Goal: Task Accomplishment & Management: Manage account settings

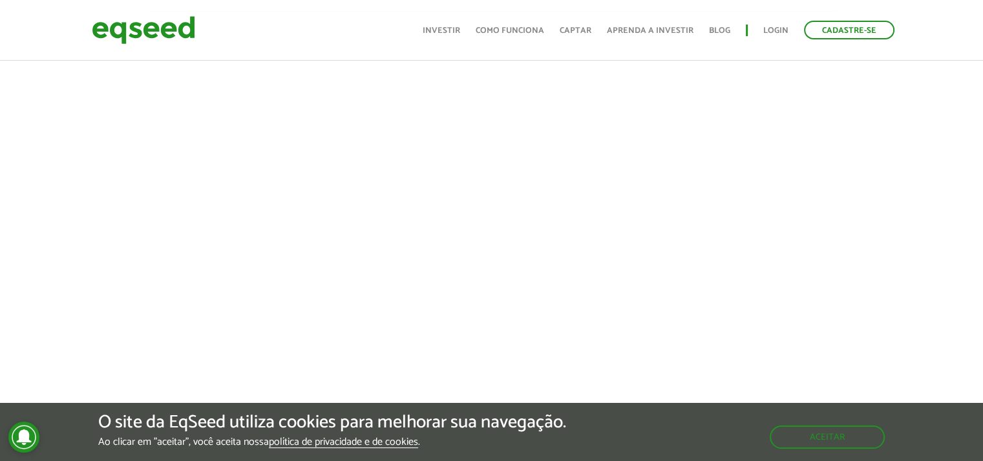
scroll to position [452, 0]
click at [944, 424] on div "O site da EqSeed utiliza cookies para melhorar sua navegação. Ao clicar em "ace…" at bounding box center [491, 432] width 983 height 39
click at [505, 30] on link "Como funciona" at bounding box center [510, 30] width 68 height 8
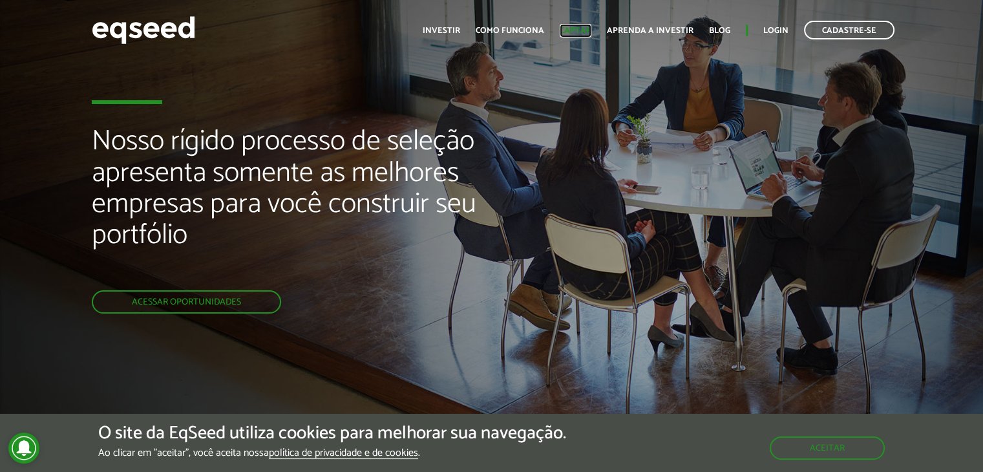
click at [578, 28] on link "Captar" at bounding box center [576, 30] width 32 height 8
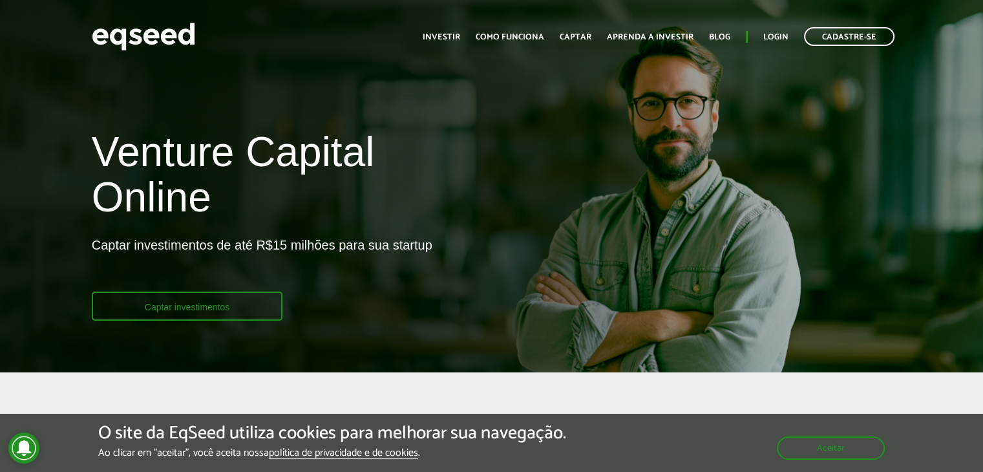
click at [212, 311] on link "Captar investimentos" at bounding box center [187, 305] width 191 height 29
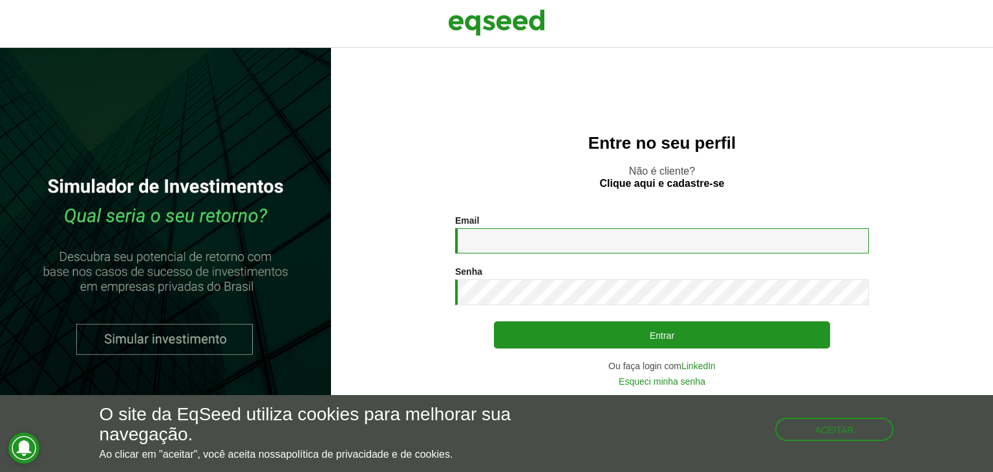
click at [509, 244] on input "Email *" at bounding box center [662, 240] width 414 height 25
type input "**********"
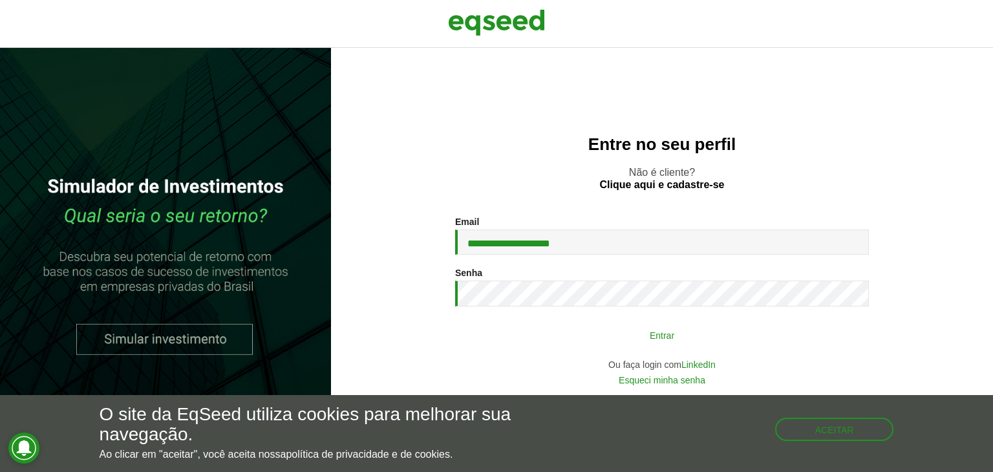
click at [626, 344] on button "Entrar" at bounding box center [662, 334] width 336 height 25
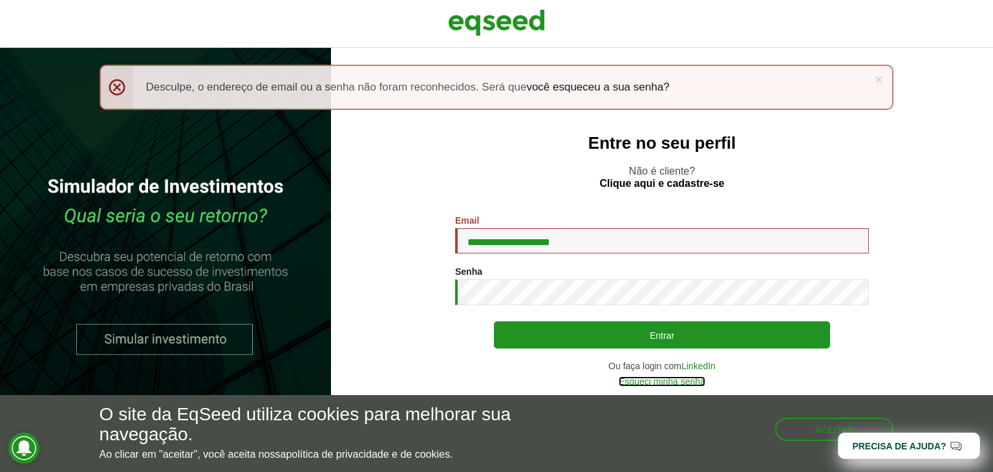
click at [650, 383] on link "Esqueci minha senha" at bounding box center [661, 381] width 87 height 9
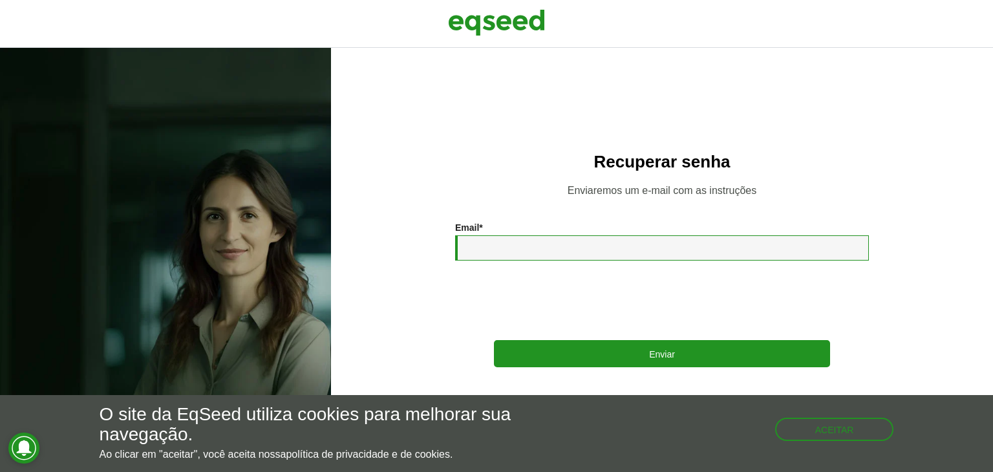
click at [514, 256] on input "Email *" at bounding box center [662, 247] width 414 height 25
type input "**********"
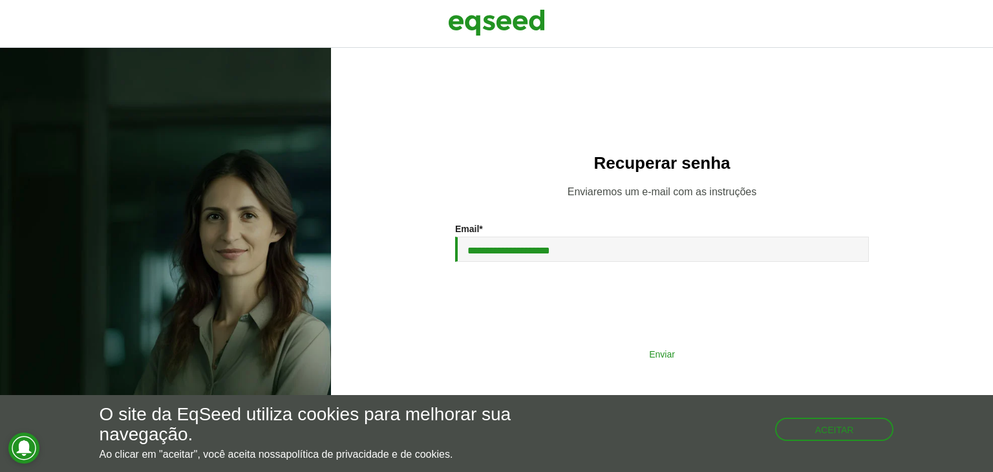
click at [654, 353] on button "Enviar" at bounding box center [662, 353] width 336 height 25
